Goal: Navigation & Orientation: Find specific page/section

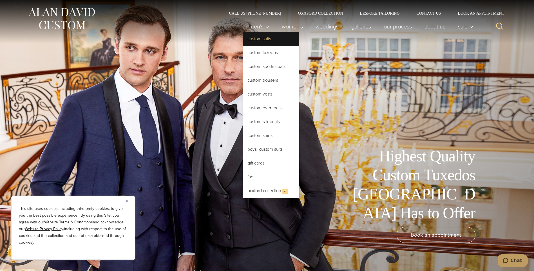
click at [252, 40] on link "Custom Suits" at bounding box center [271, 39] width 56 height 14
